Goal: Task Accomplishment & Management: Use online tool/utility

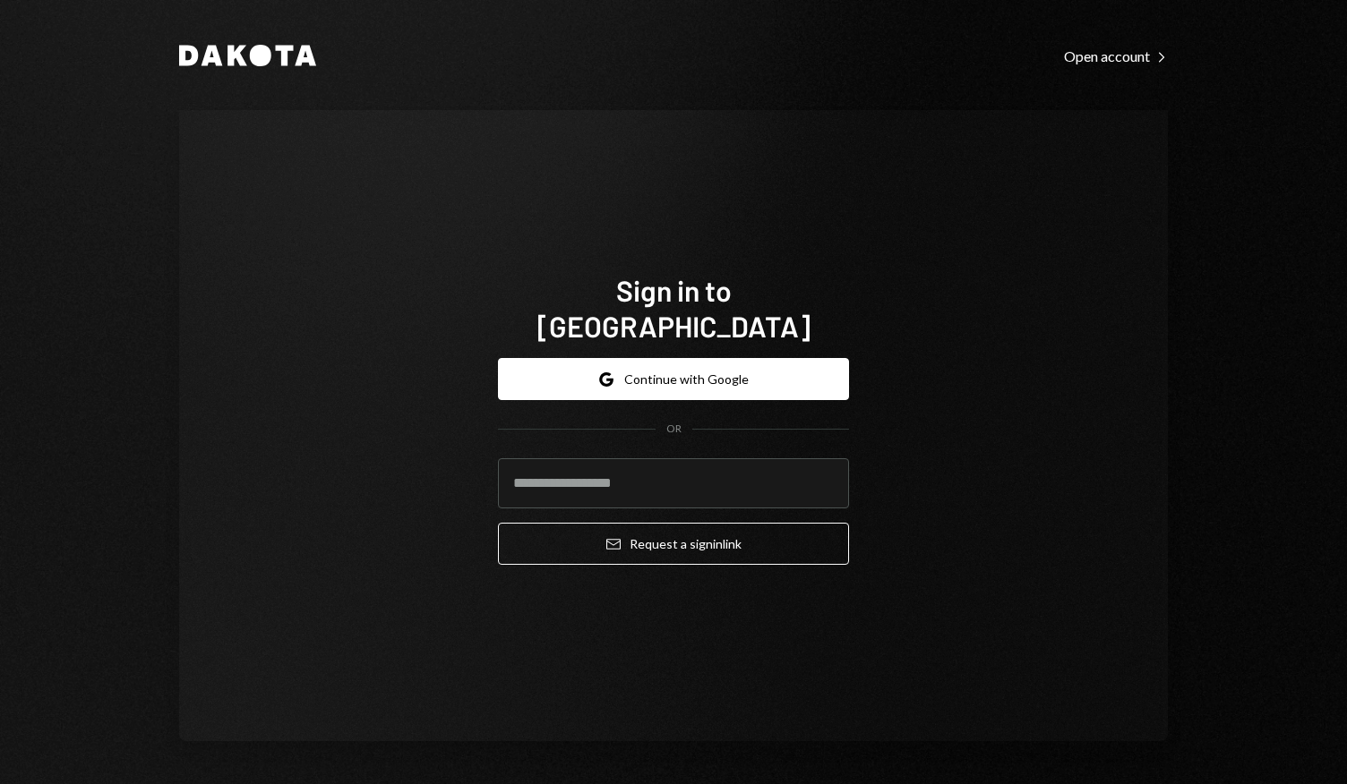
type input "*"
type input "**********"
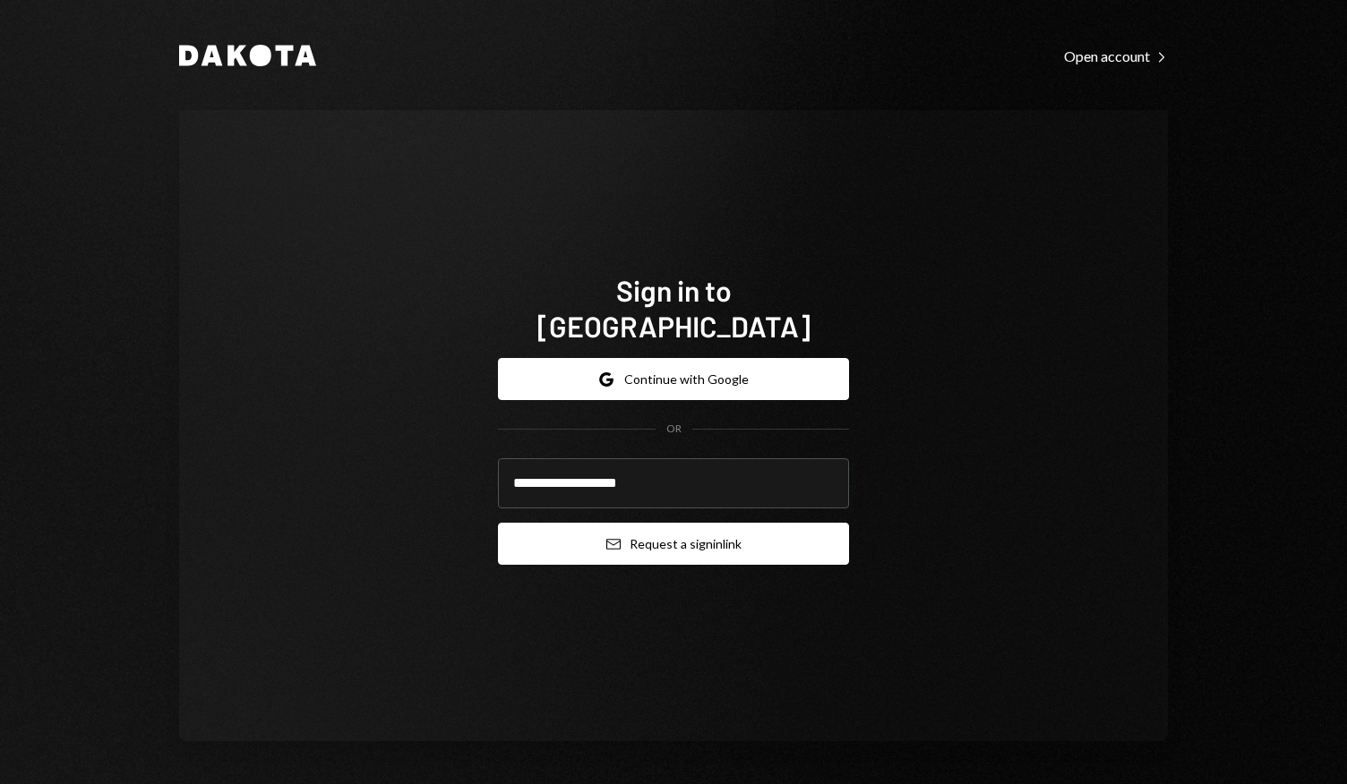
click at [681, 531] on button "Email Request a sign in link" at bounding box center [673, 544] width 351 height 42
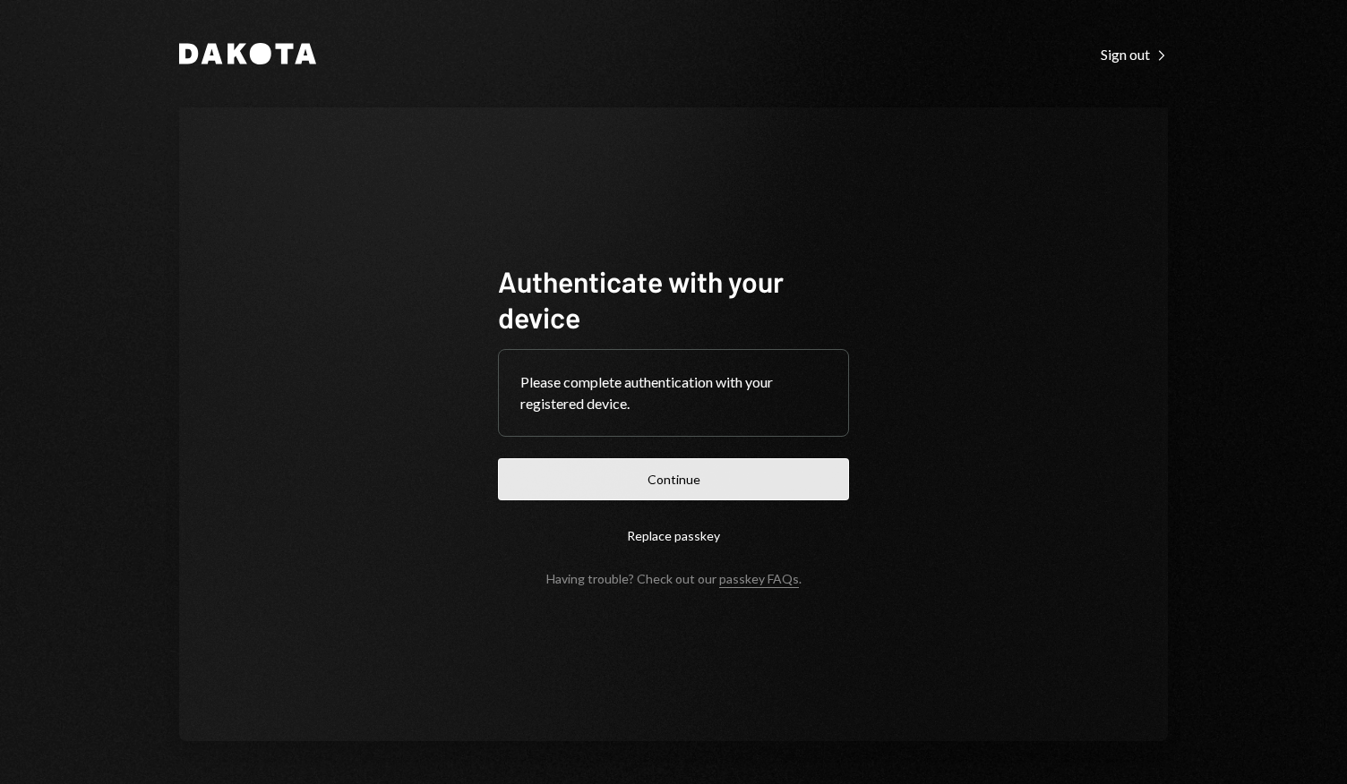
click at [659, 478] on button "Continue" at bounding box center [673, 479] width 351 height 42
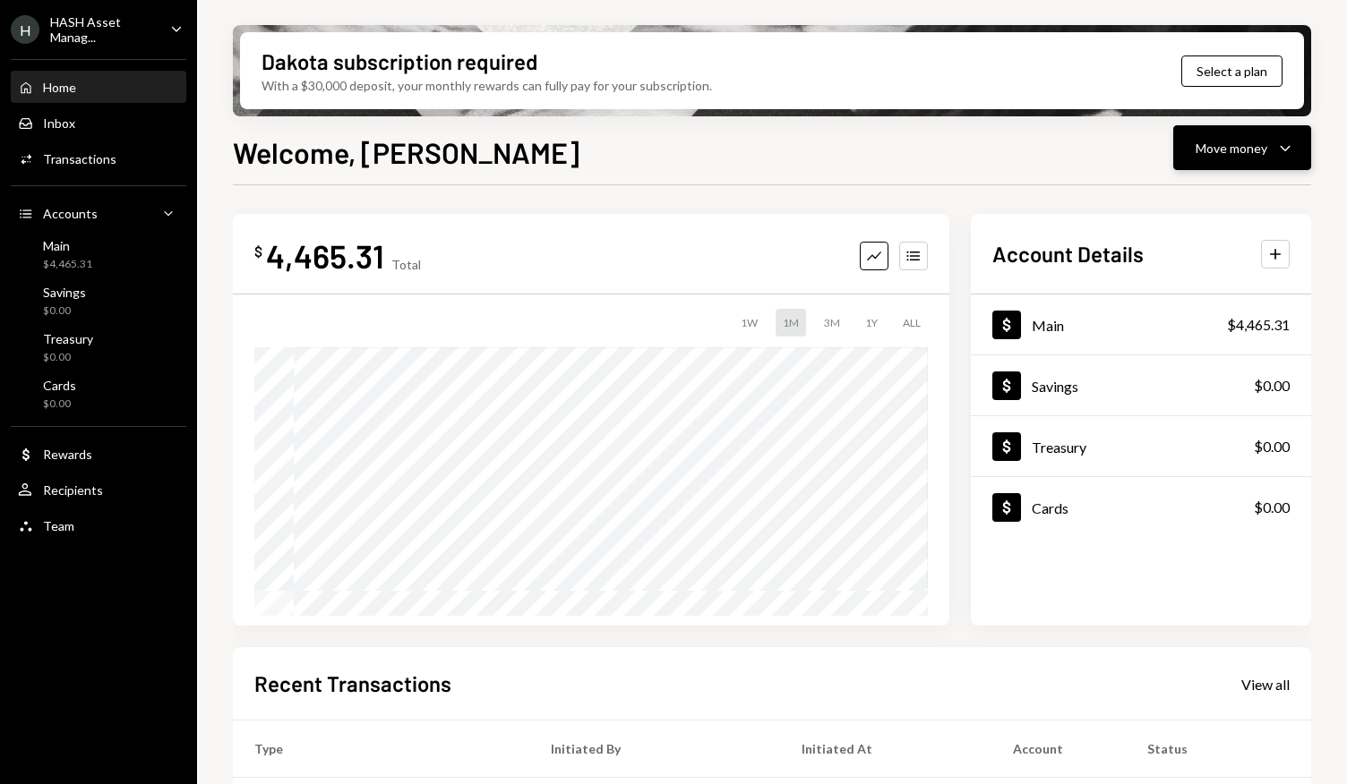
click at [1271, 146] on div "Move money Caret Down" at bounding box center [1241, 147] width 93 height 21
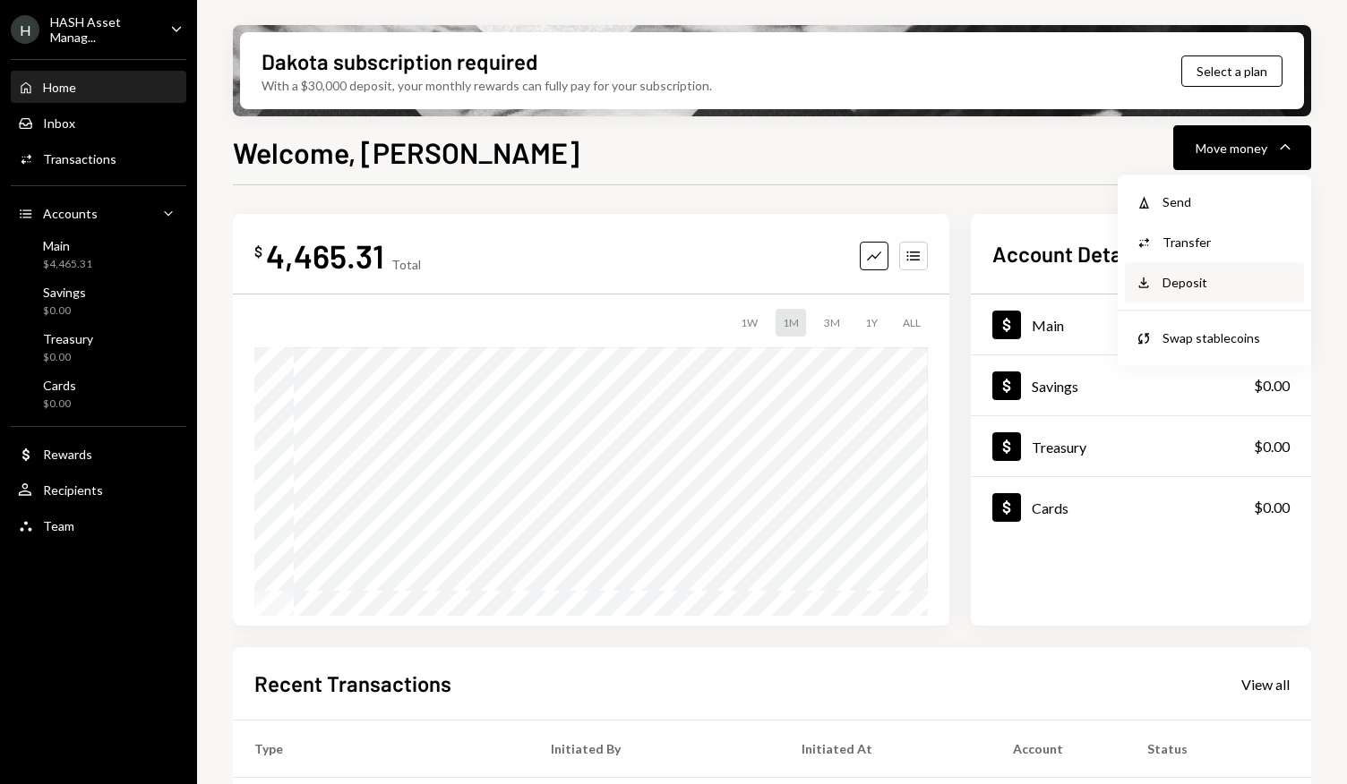
click at [1182, 286] on div "Deposit" at bounding box center [1227, 282] width 131 height 19
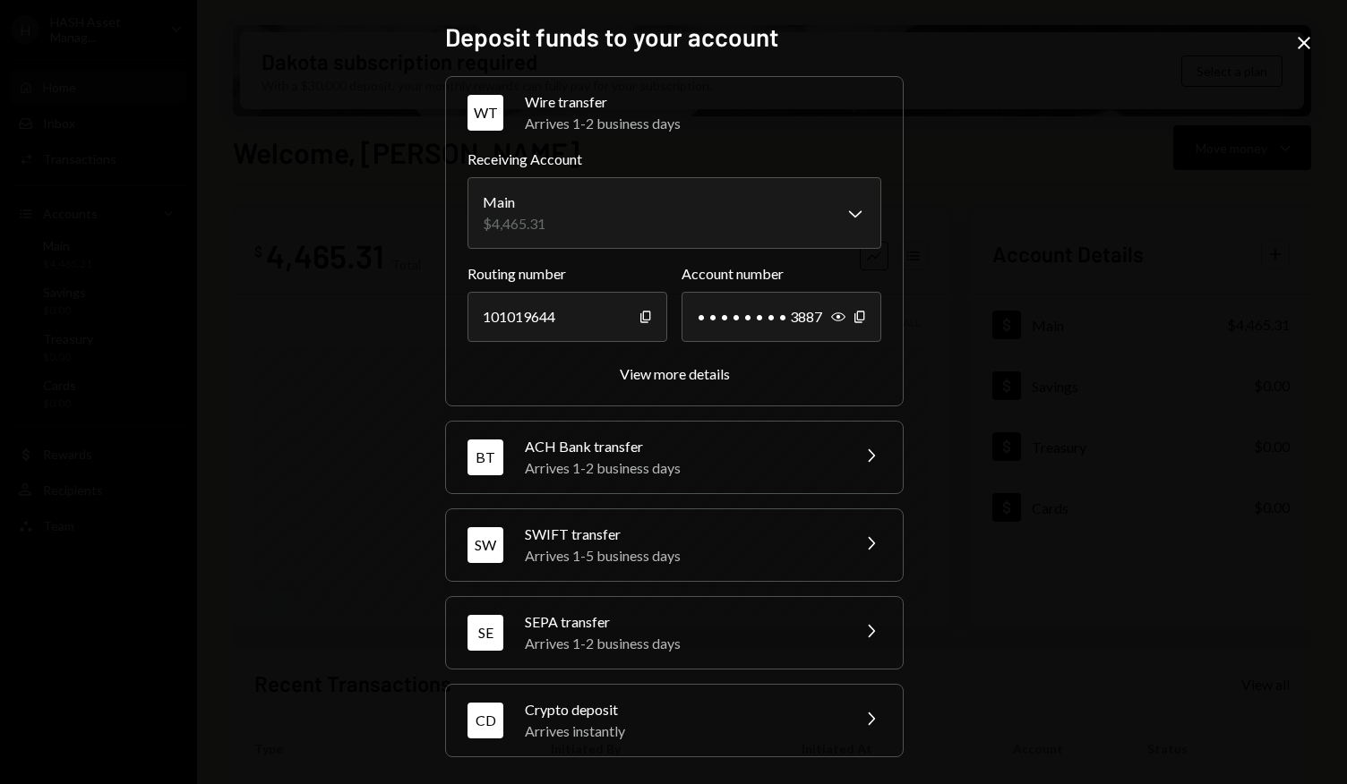
click at [861, 445] on icon "Chevron Right" at bounding box center [870, 455] width 21 height 21
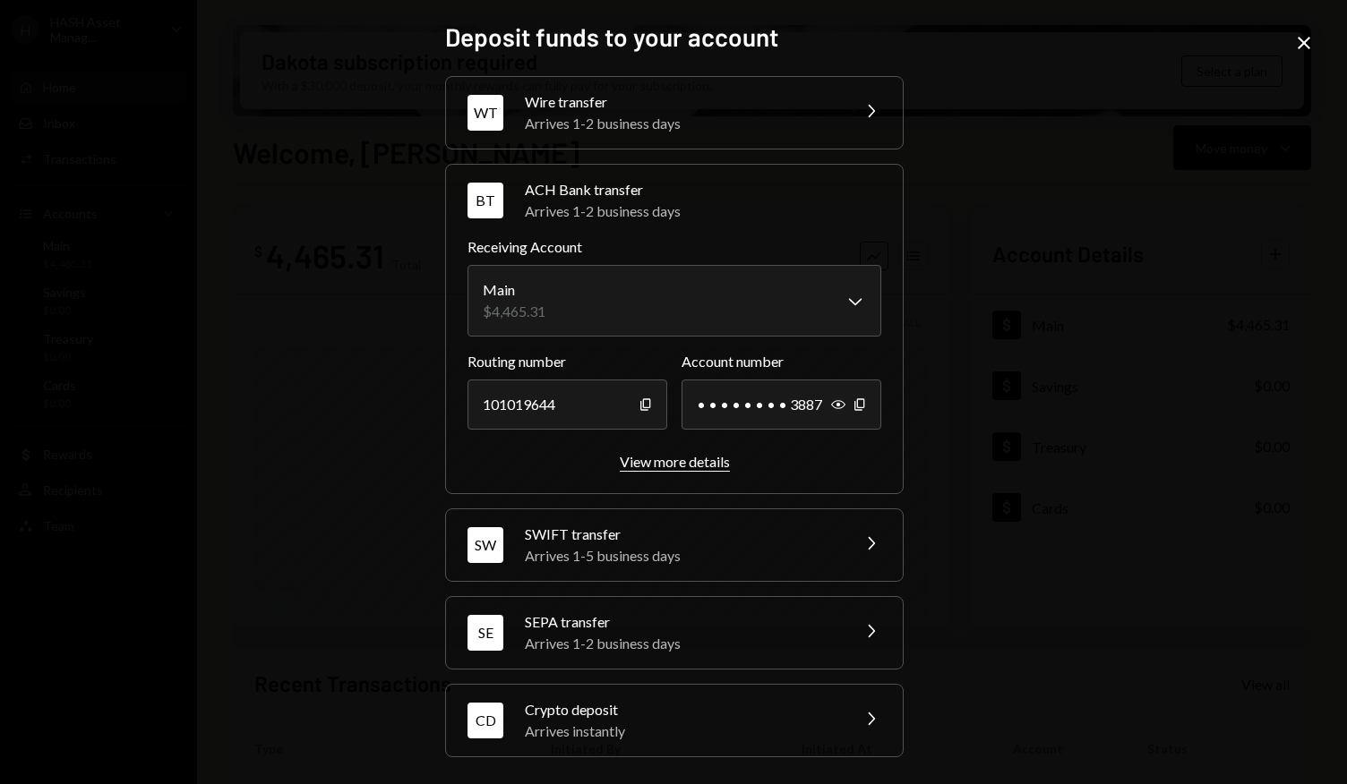
click at [699, 461] on div "View more details" at bounding box center [675, 461] width 110 height 17
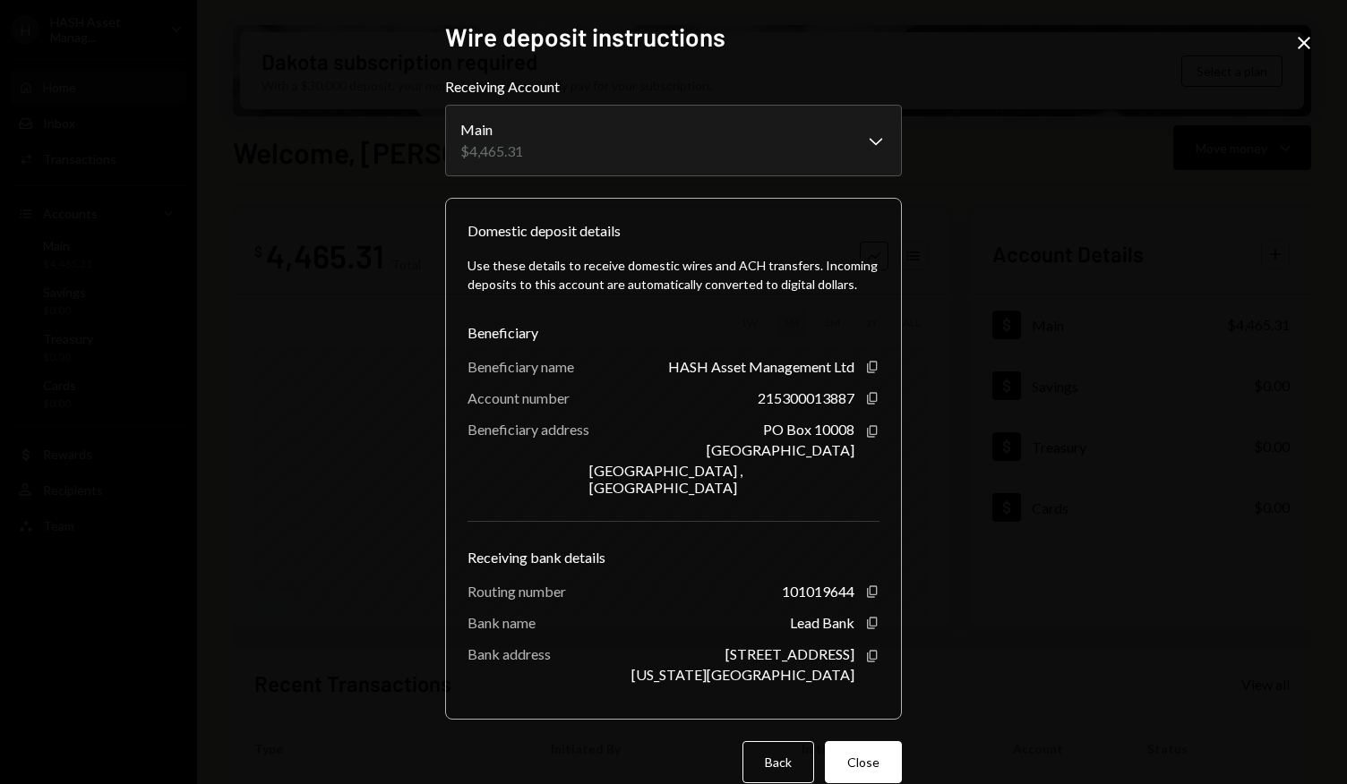
scroll to position [12, 0]
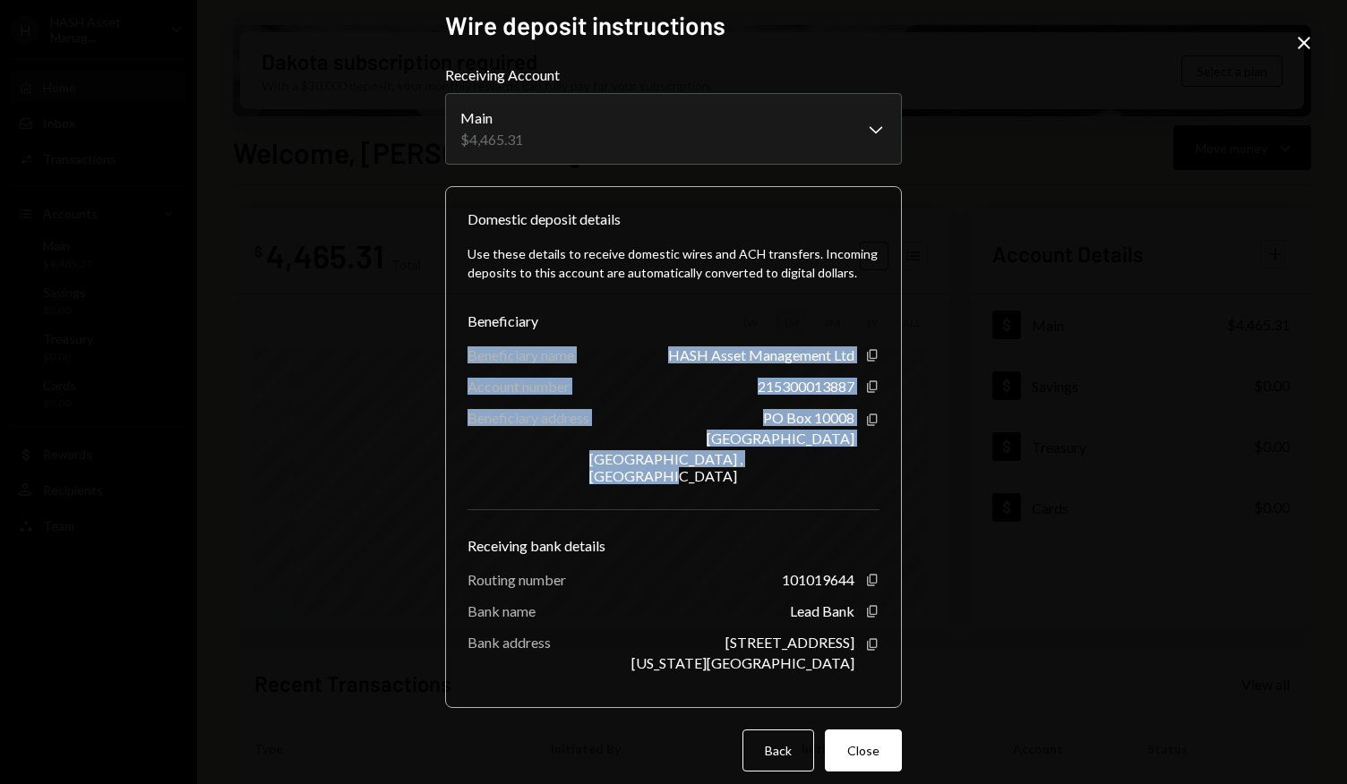
drag, startPoint x: 464, startPoint y: 355, endPoint x: 847, endPoint y: 461, distance: 397.8
click at [847, 461] on div "Use these details to receive domestic wires and ACH transfers. Incoming deposit…" at bounding box center [673, 458] width 412 height 456
copy div "Beneficiary name HASH Asset Management Ltd Copy Account number 215300013887 Cop…"
click at [671, 419] on div "PO Box 10008 Willow House Cricket Square , Grand Cayman" at bounding box center [721, 446] width 265 height 75
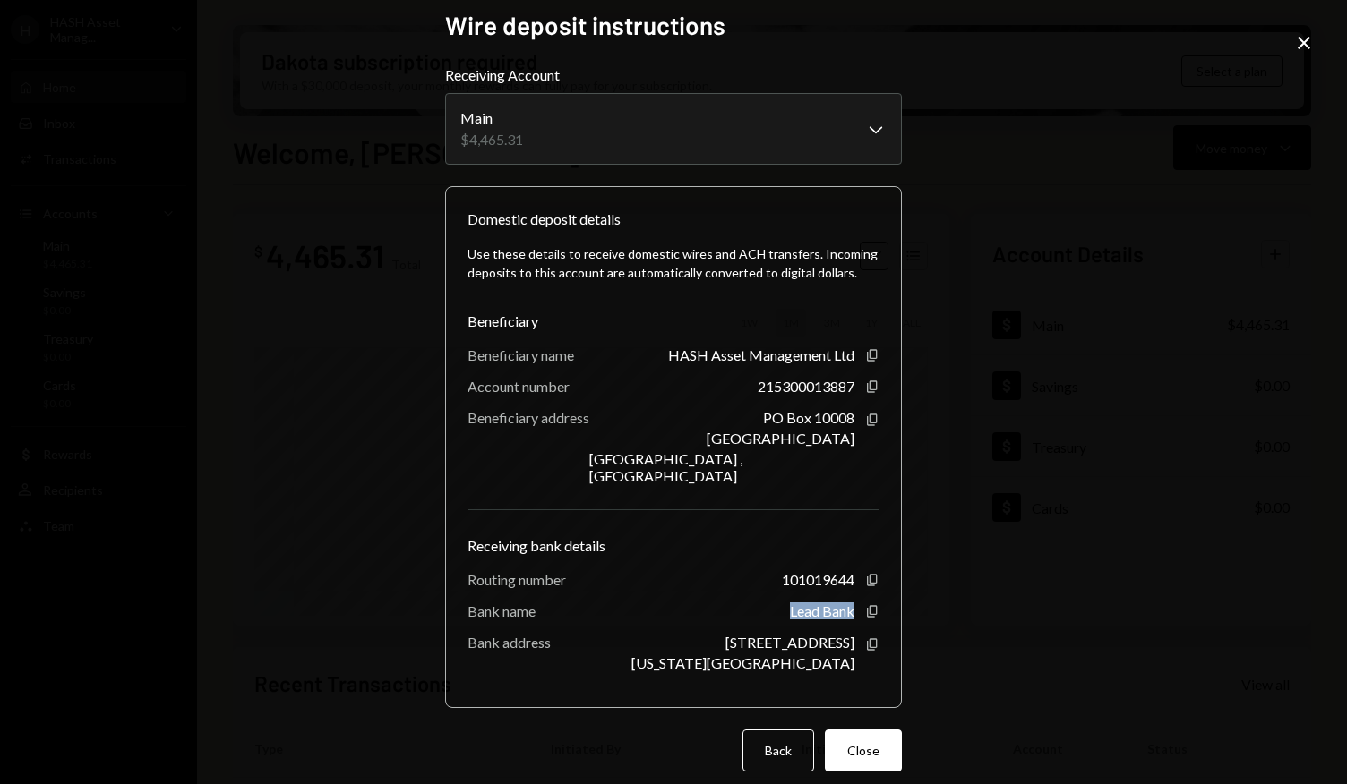
drag, startPoint x: 782, startPoint y: 597, endPoint x: 845, endPoint y: 599, distance: 63.6
click at [845, 603] on div "Bank name Lead Bank Copy" at bounding box center [673, 611] width 412 height 17
copy div "Lead Bank"
drag, startPoint x: 763, startPoint y: 626, endPoint x: 848, endPoint y: 650, distance: 88.4
click at [848, 650] on div "1801 Main St. Kansas City, MO 64108" at bounding box center [742, 653] width 223 height 38
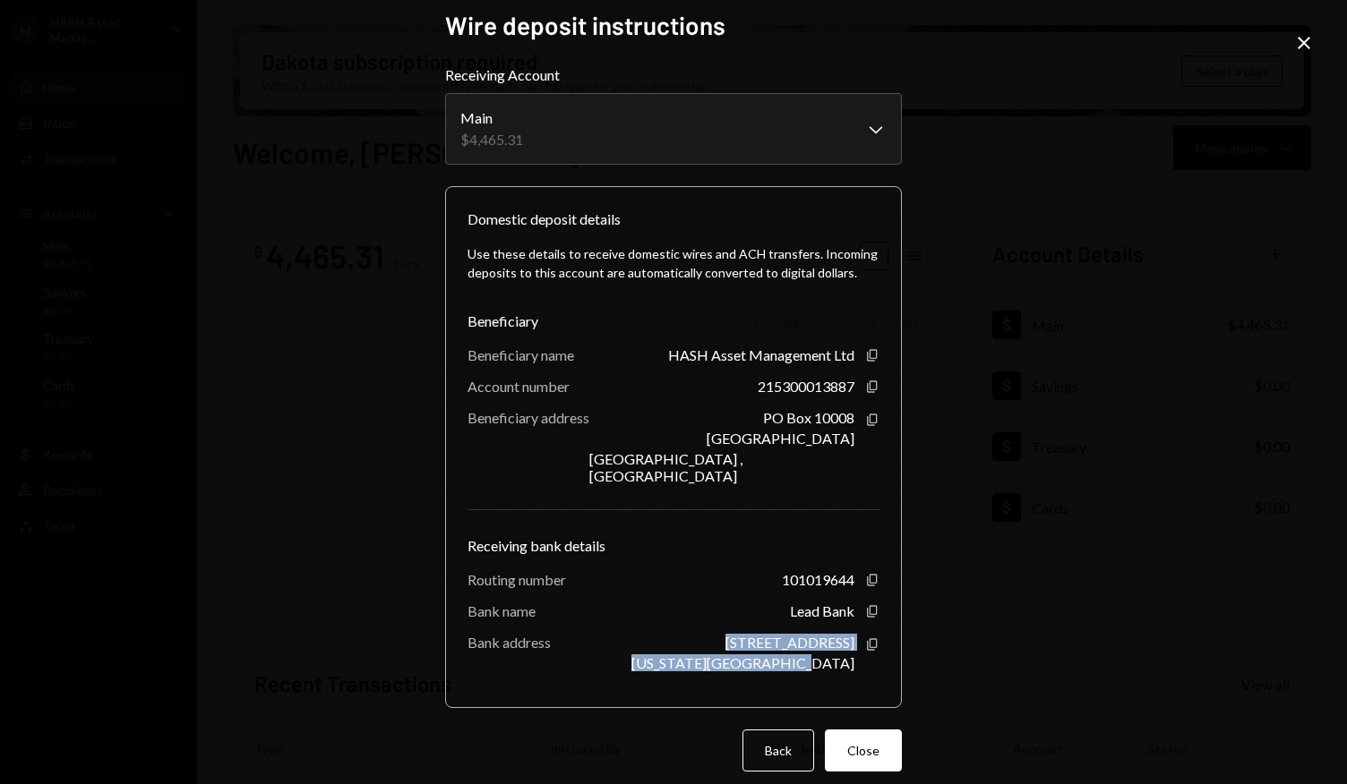
copy div "1801 Main St. Kansas City, MO 64108"
click at [527, 610] on div "Use these details to receive domestic wires and ACH transfers. Incoming deposit…" at bounding box center [673, 458] width 412 height 456
drag, startPoint x: 566, startPoint y: 567, endPoint x: 462, endPoint y: 567, distance: 103.9
click at [467, 571] on div "Routing number 101019644 Copy" at bounding box center [673, 579] width 412 height 17
copy div "Routing number"
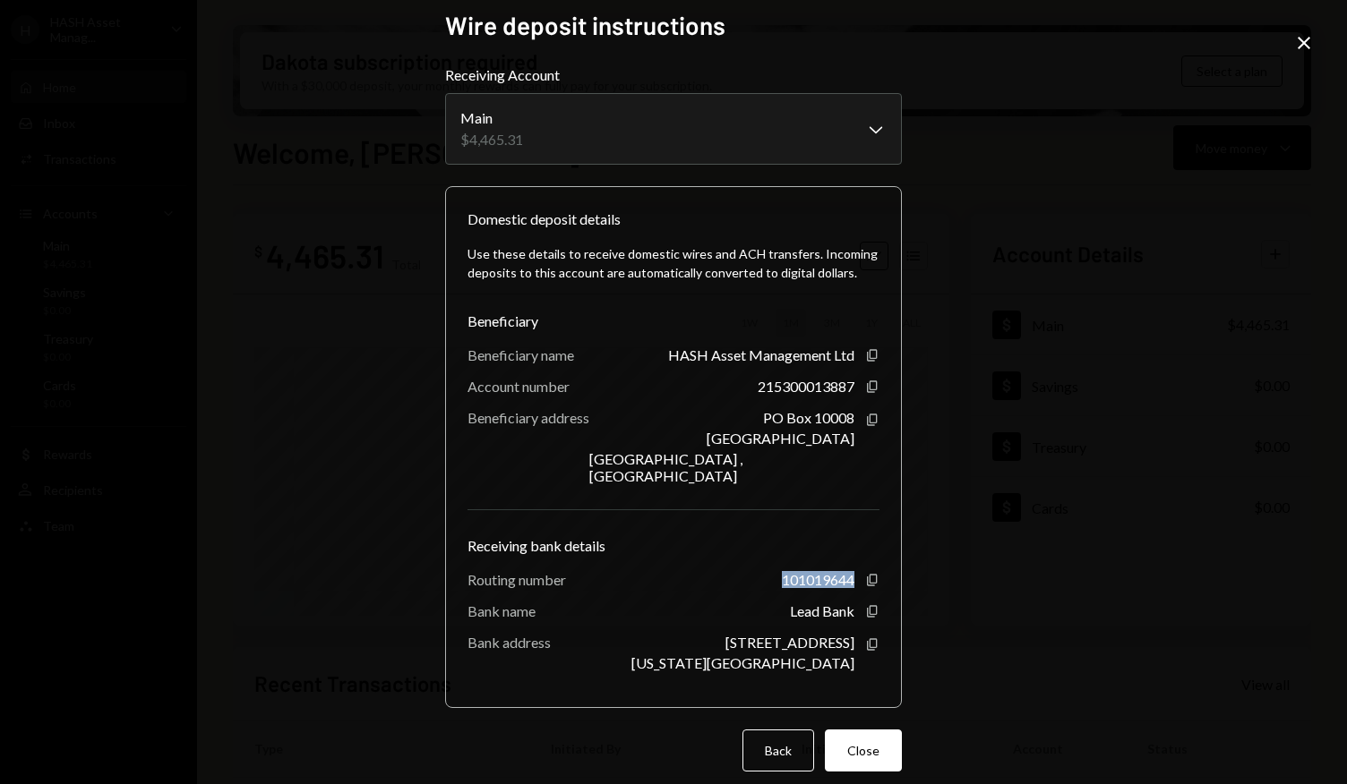
drag, startPoint x: 775, startPoint y: 568, endPoint x: 849, endPoint y: 567, distance: 74.3
click at [849, 571] on div "101019644 Copy" at bounding box center [831, 579] width 98 height 17
copy div "101019644"
